Goal: Information Seeking & Learning: Learn about a topic

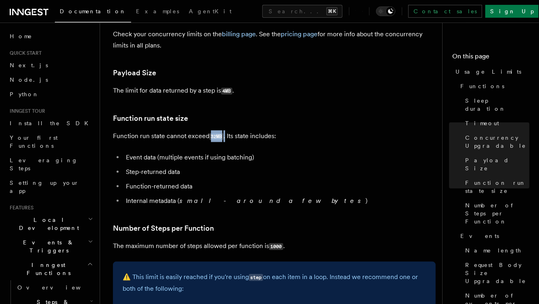
drag, startPoint x: 210, startPoint y: 137, endPoint x: 226, endPoint y: 138, distance: 15.7
click at [226, 138] on p "Function run state cannot exceed 32MB . Its state includes:" at bounding box center [274, 137] width 323 height 12
click at [192, 119] on h3 "Function run state size" at bounding box center [274, 118] width 323 height 11
click at [292, 113] on article "Platform Usage Limits We have put some limits on the service to make sure we pr…" at bounding box center [274, 285] width 323 height 1106
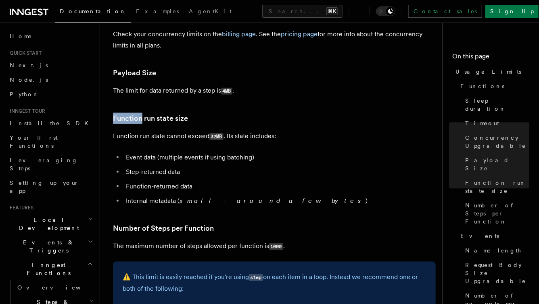
click at [413, 113] on h3 "Function run state size" at bounding box center [274, 118] width 323 height 11
click at [230, 110] on article "Platform Usage Limits We have put some limits on the service to make sure we pr…" at bounding box center [274, 285] width 323 height 1106
click at [322, 115] on h3 "Function run state size" at bounding box center [274, 118] width 323 height 11
click at [223, 92] on code "4MB" at bounding box center [226, 91] width 11 height 7
click at [186, 66] on article "Platform Usage Limits We have put some limits on the service to make sure we pr…" at bounding box center [274, 285] width 323 height 1106
